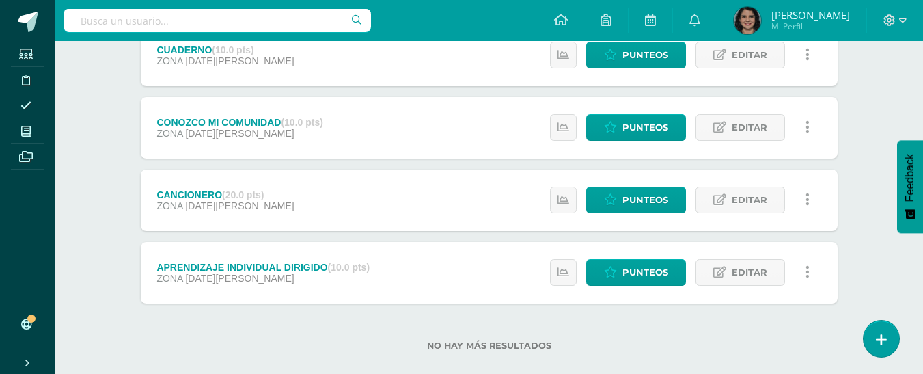
scroll to position [589, 0]
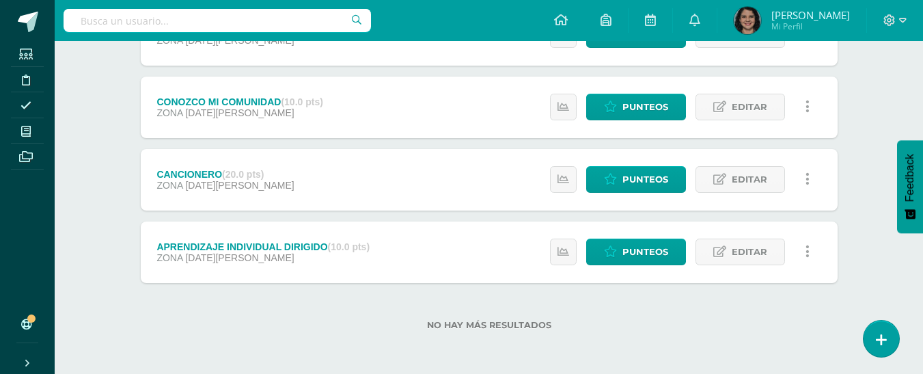
click at [595, 160] on div "Estatus de Actividad: 0 Estudiantes sin calificar 0 Estudiantes con cero Media …" at bounding box center [684, 180] width 308 height 62
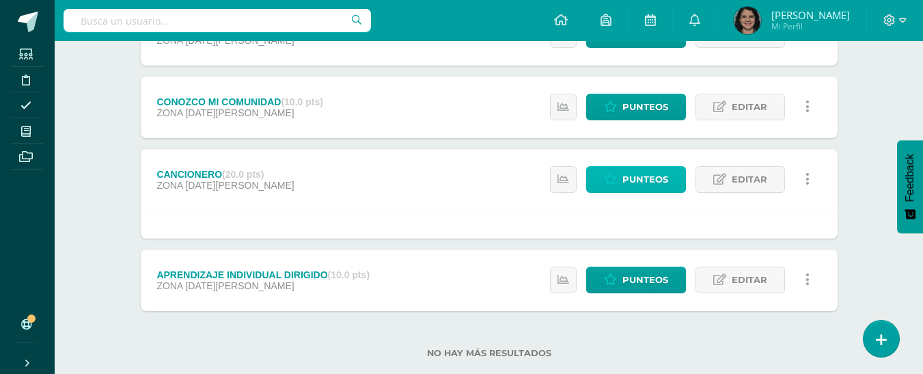
click at [617, 176] on icon at bounding box center [610, 180] width 13 height 12
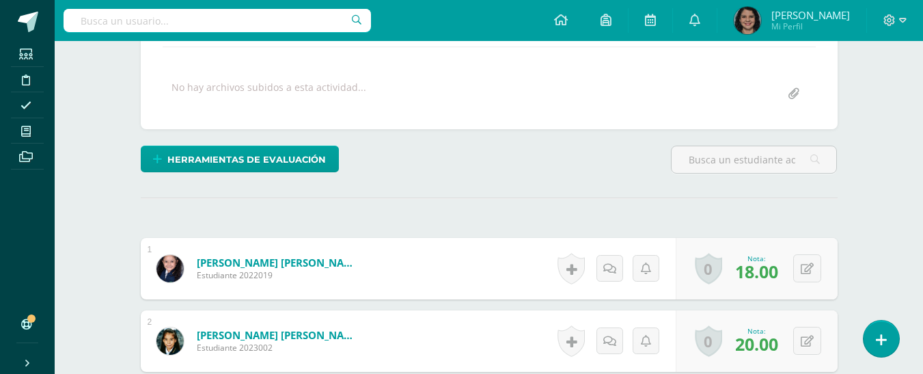
scroll to position [238, 0]
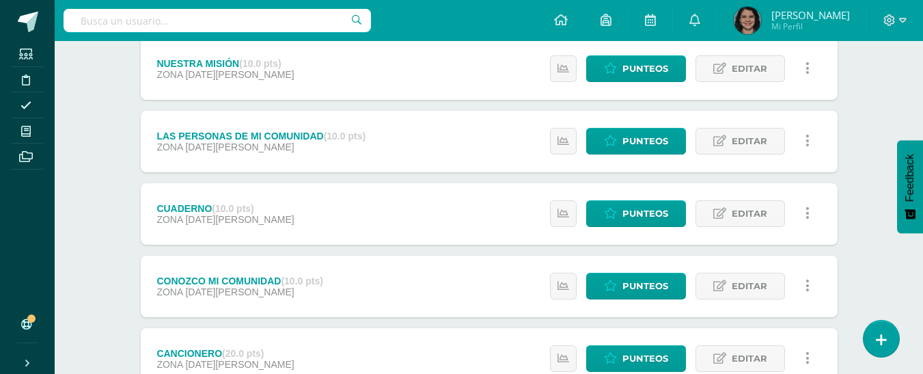
scroll to position [589, 0]
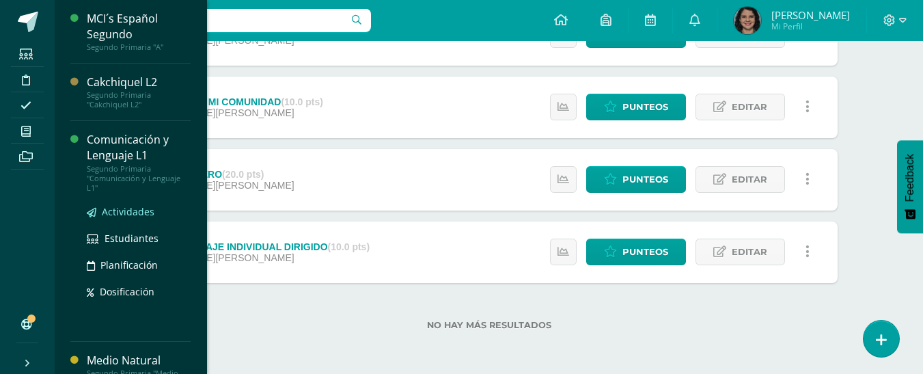
click at [128, 218] on link "Actividades" at bounding box center [139, 212] width 104 height 16
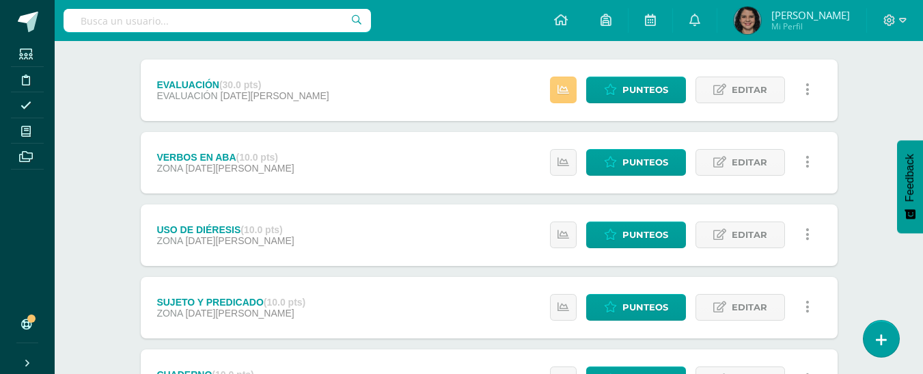
scroll to position [107, 0]
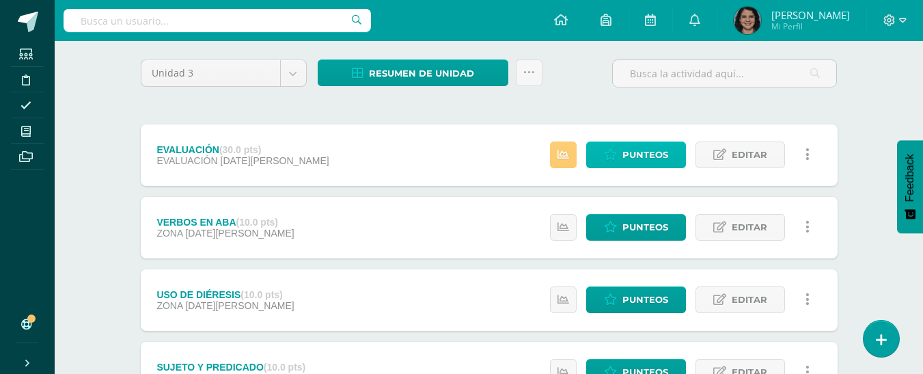
click at [636, 166] on span "Punteos" at bounding box center [646, 154] width 46 height 25
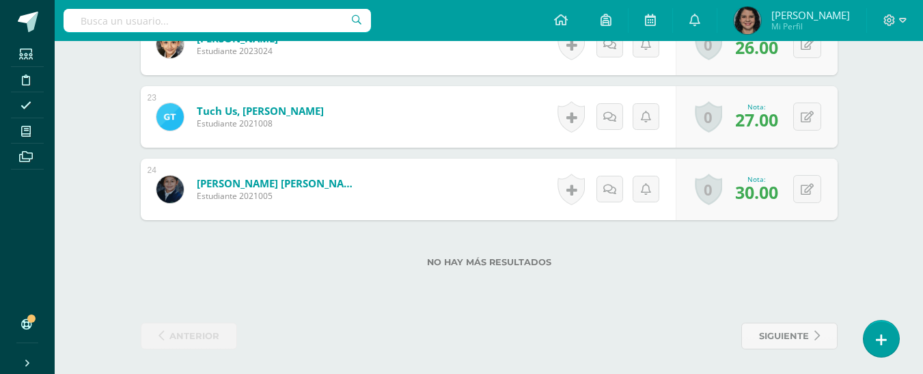
scroll to position [1985, 0]
